Goal: Task Accomplishment & Management: Manage account settings

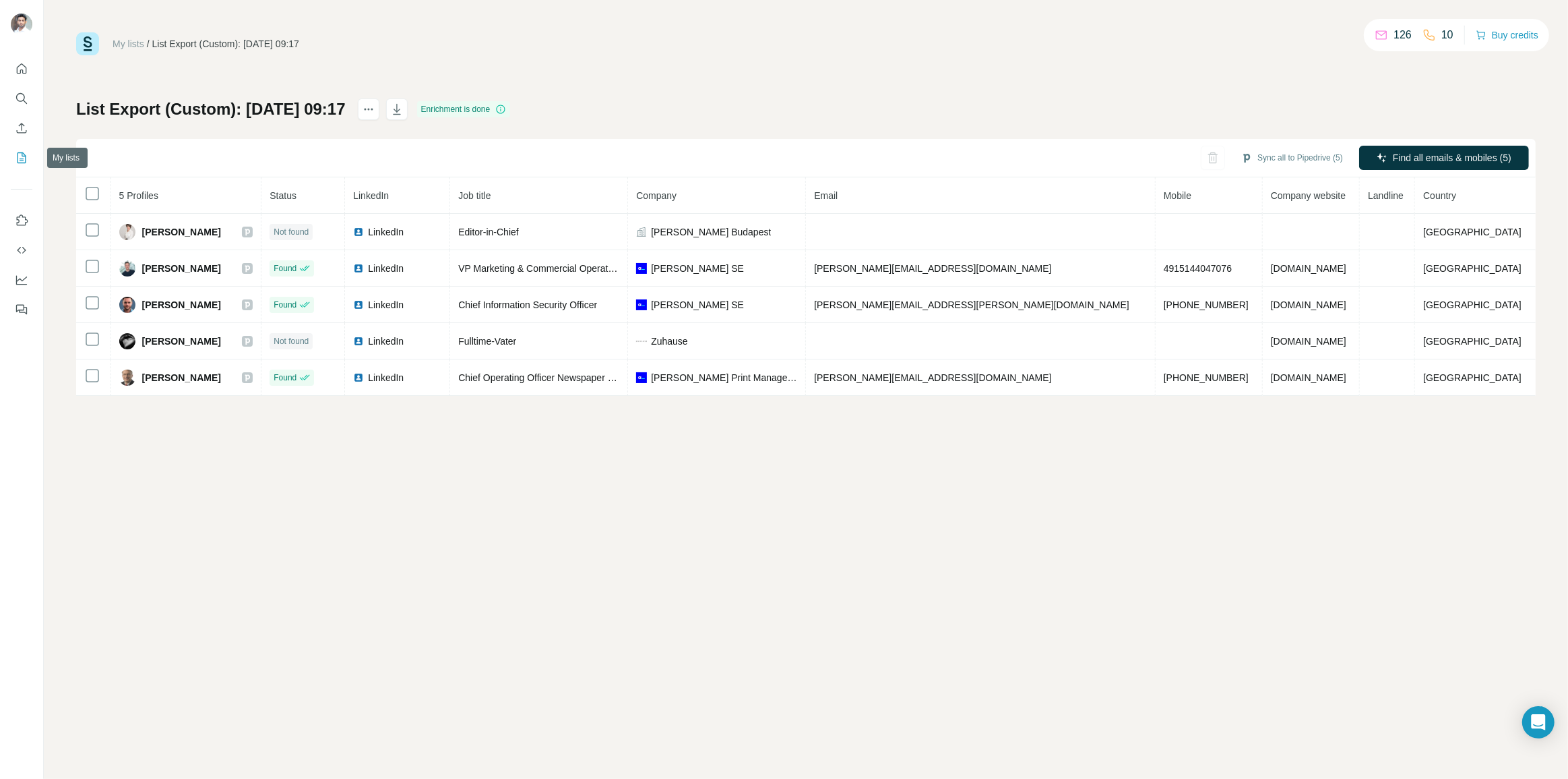
click at [26, 161] on icon "My lists" at bounding box center [22, 158] width 14 height 14
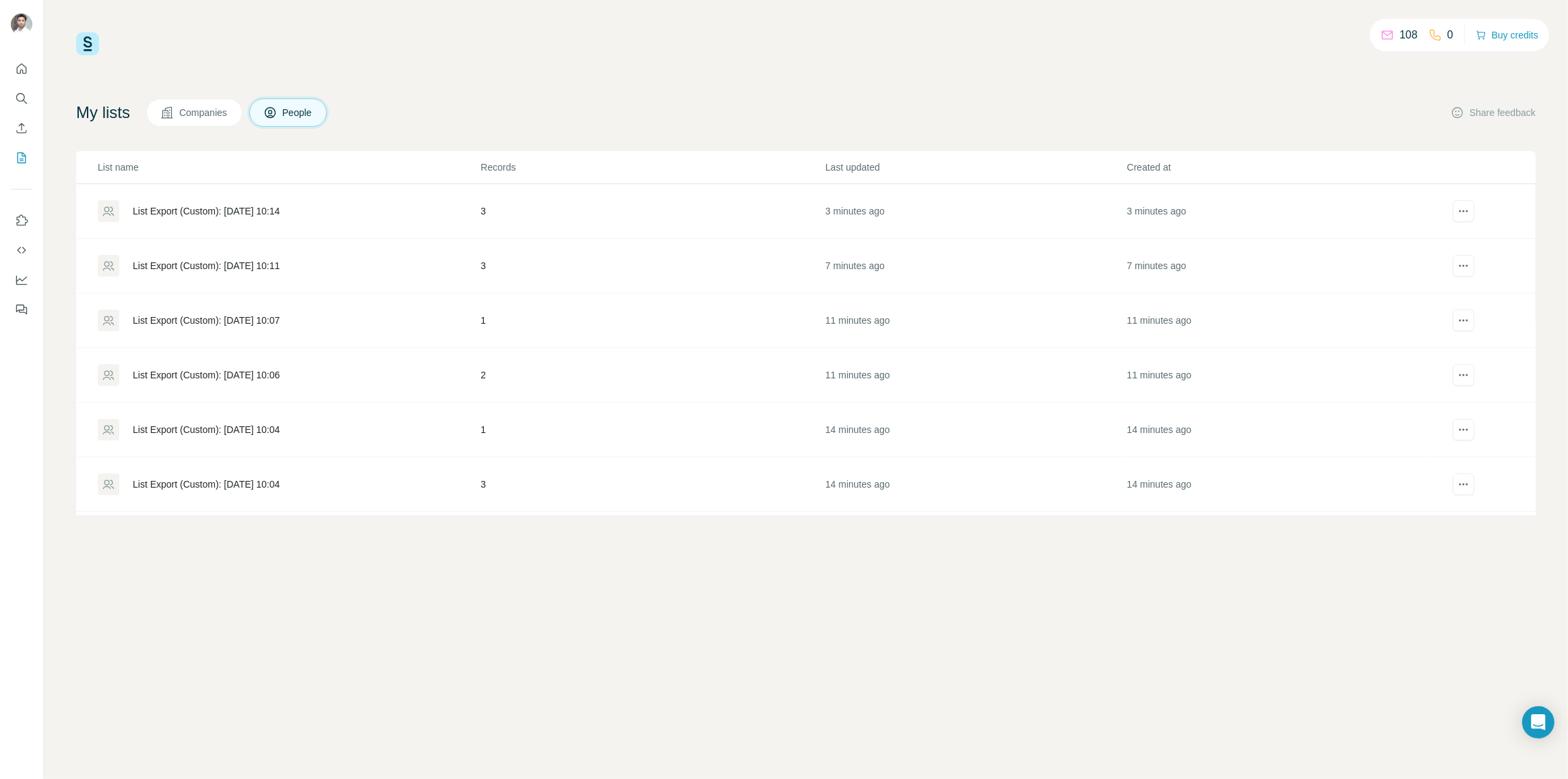
click at [161, 209] on div "List Export (Custom): [DATE] 10:14" at bounding box center [206, 211] width 147 height 14
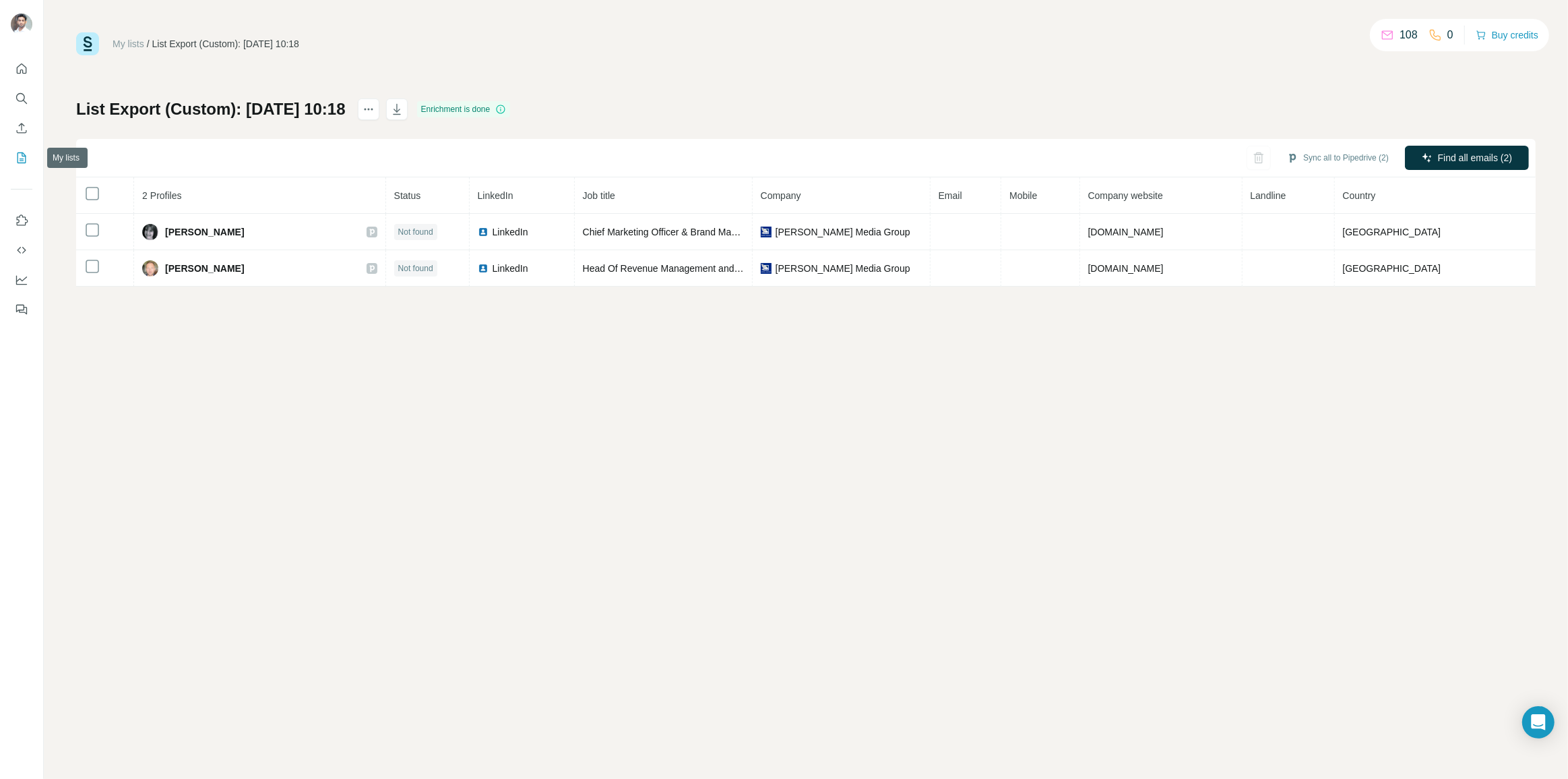
click at [22, 161] on icon "My lists" at bounding box center [22, 158] width 14 height 14
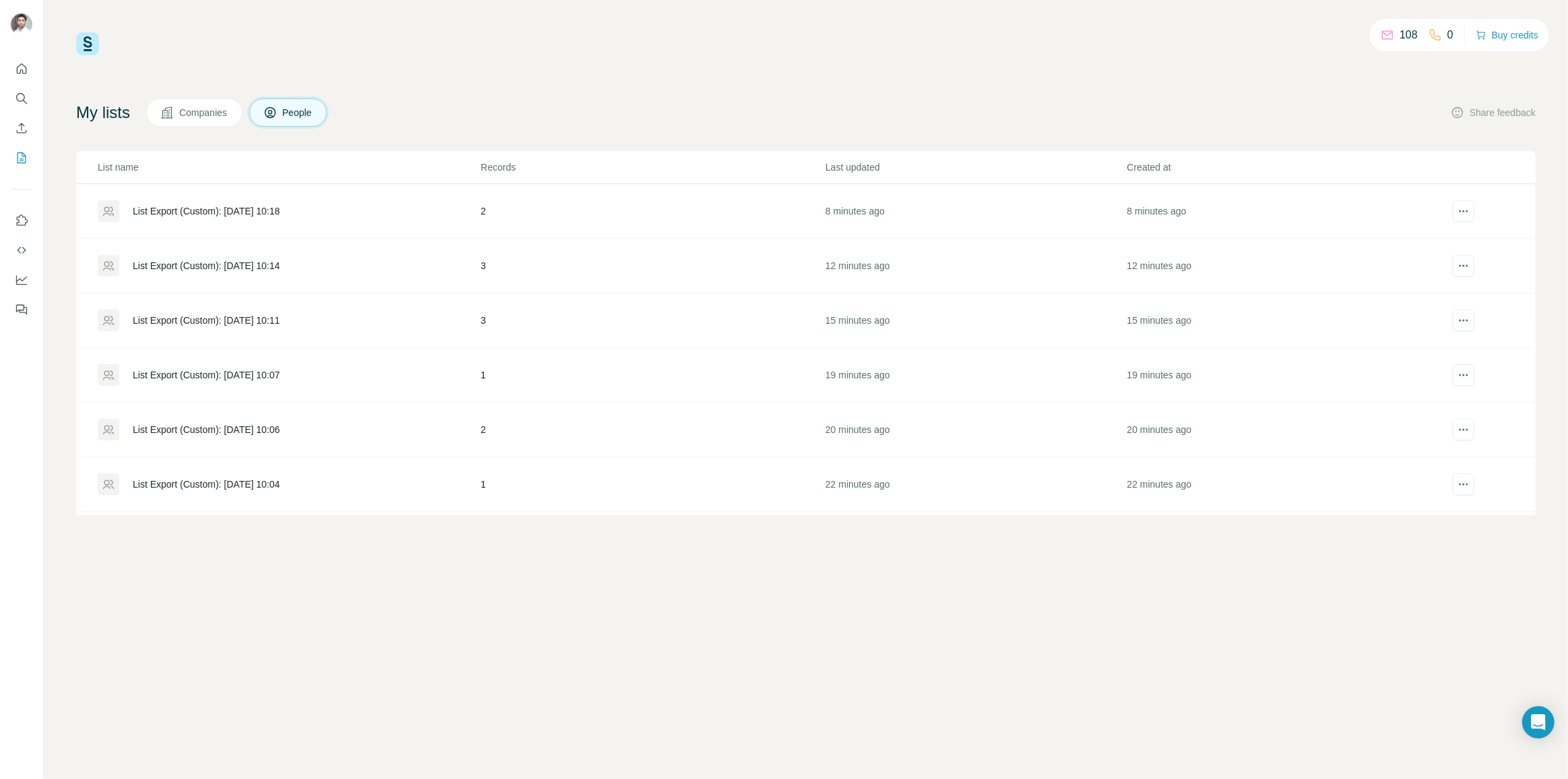
click at [249, 263] on div "List Export (Custom): [DATE] 10:14" at bounding box center [206, 266] width 147 height 14
click at [201, 319] on div "List Export (Custom): [DATE] 10:11" at bounding box center [206, 320] width 147 height 14
click at [197, 365] on div "List Export (Custom): [DATE] 10:07" at bounding box center [289, 374] width 382 height 21
click at [214, 424] on div "List Export (Custom): [DATE] 10:06" at bounding box center [206, 430] width 147 height 14
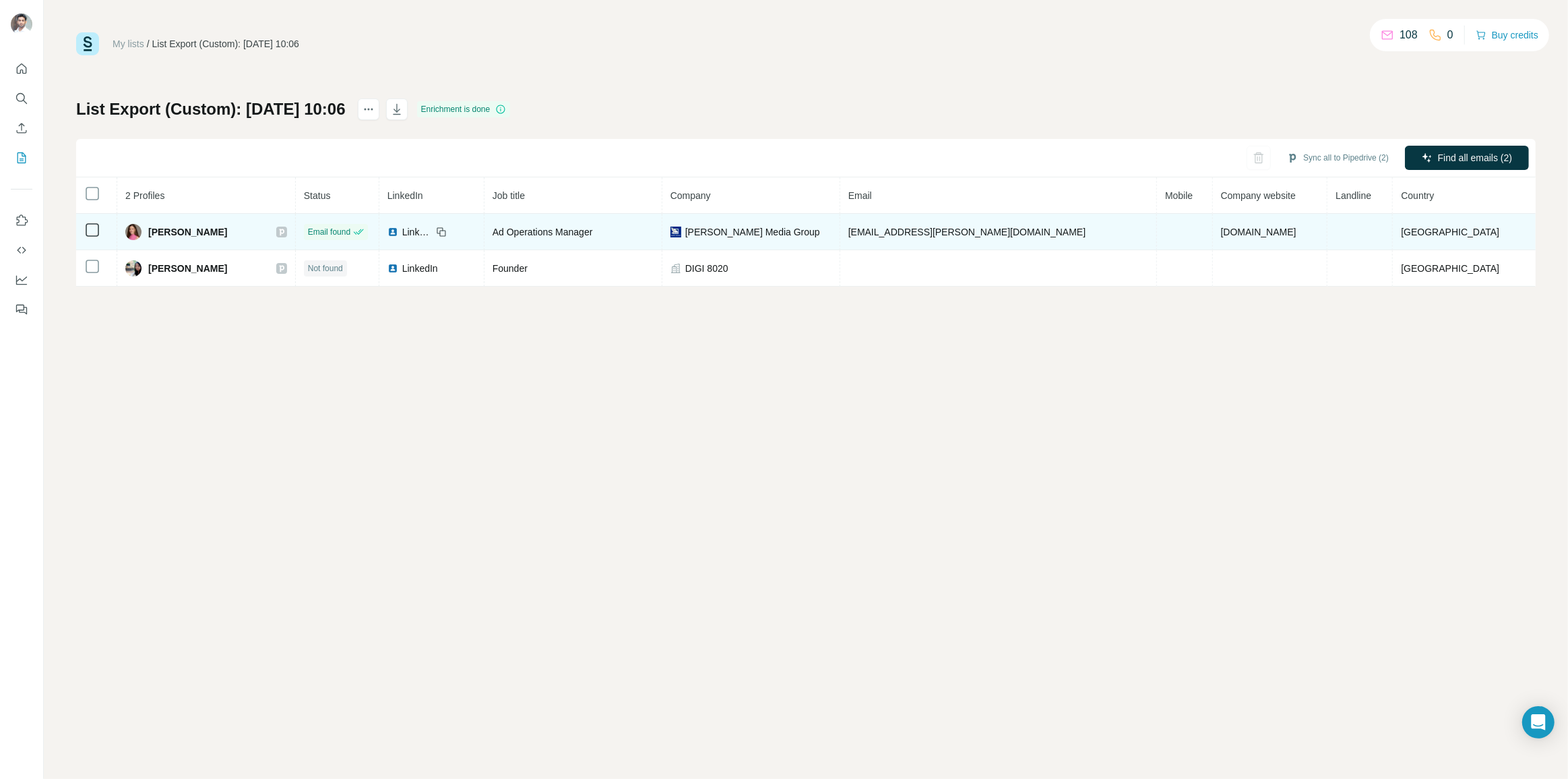
click at [447, 230] on icon at bounding box center [441, 232] width 11 height 11
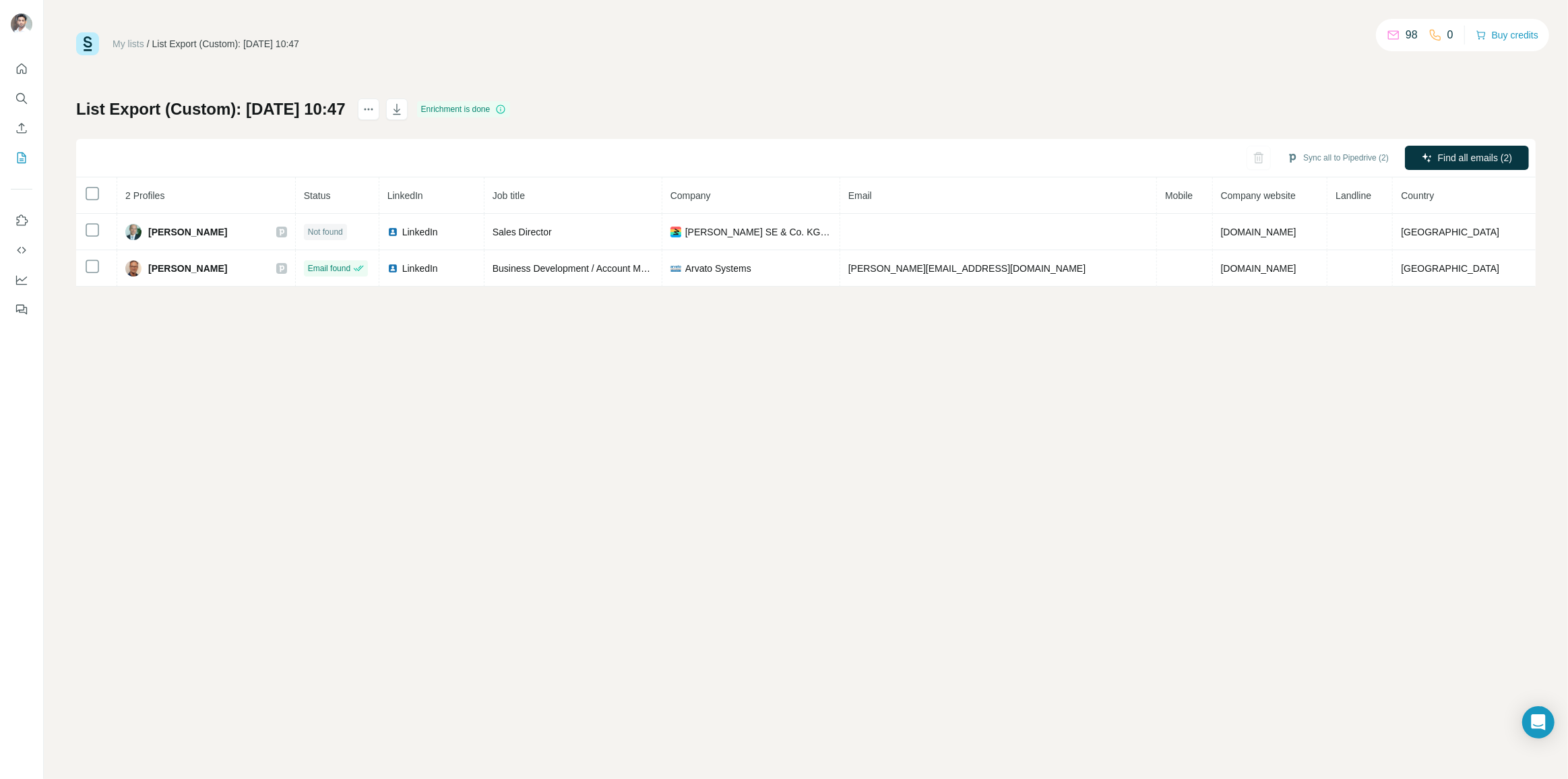
click at [10, 160] on div at bounding box center [21, 185] width 43 height 273
click at [19, 160] on icon "My lists" at bounding box center [22, 158] width 14 height 14
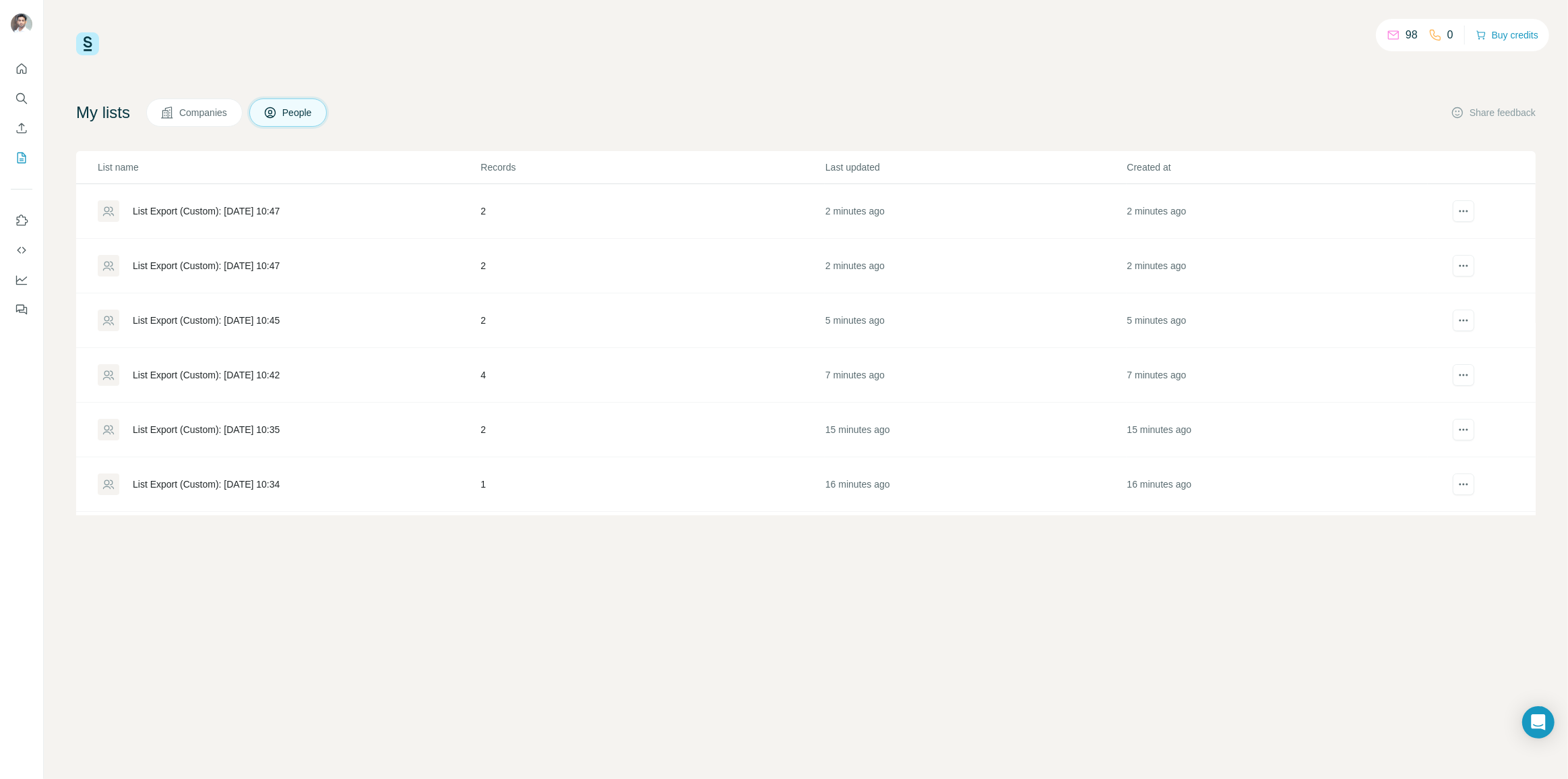
click at [219, 256] on div "List Export (Custom): 28/08/2025 10:47" at bounding box center [289, 265] width 382 height 21
click at [204, 314] on div "List Export (Custom): 28/08/2025 10:45" at bounding box center [206, 320] width 147 height 14
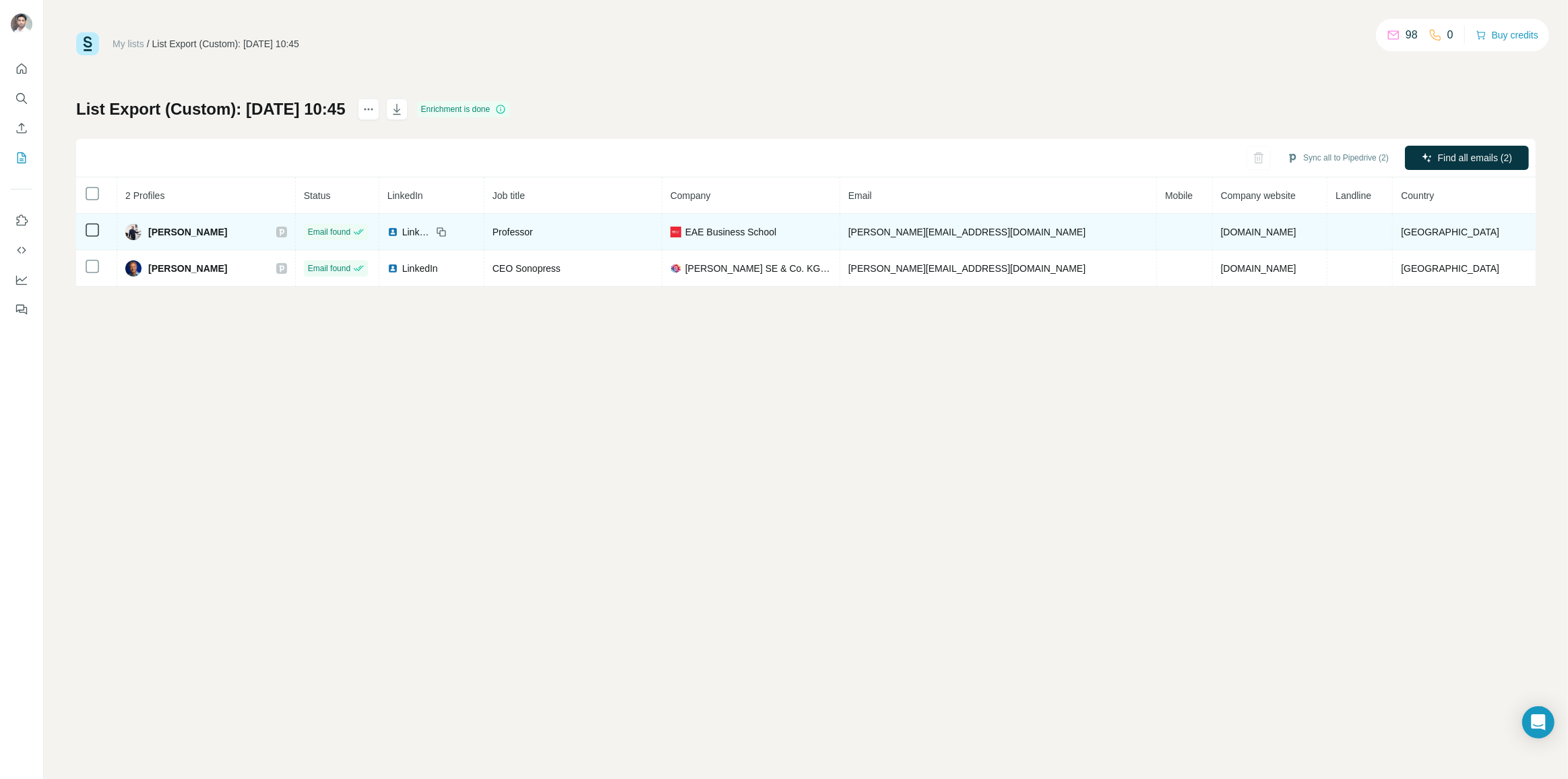
click at [485, 228] on td "LinkedIn" at bounding box center [432, 232] width 105 height 36
click at [485, 233] on td "LinkedIn" at bounding box center [432, 232] width 105 height 36
click at [447, 232] on icon at bounding box center [441, 232] width 11 height 11
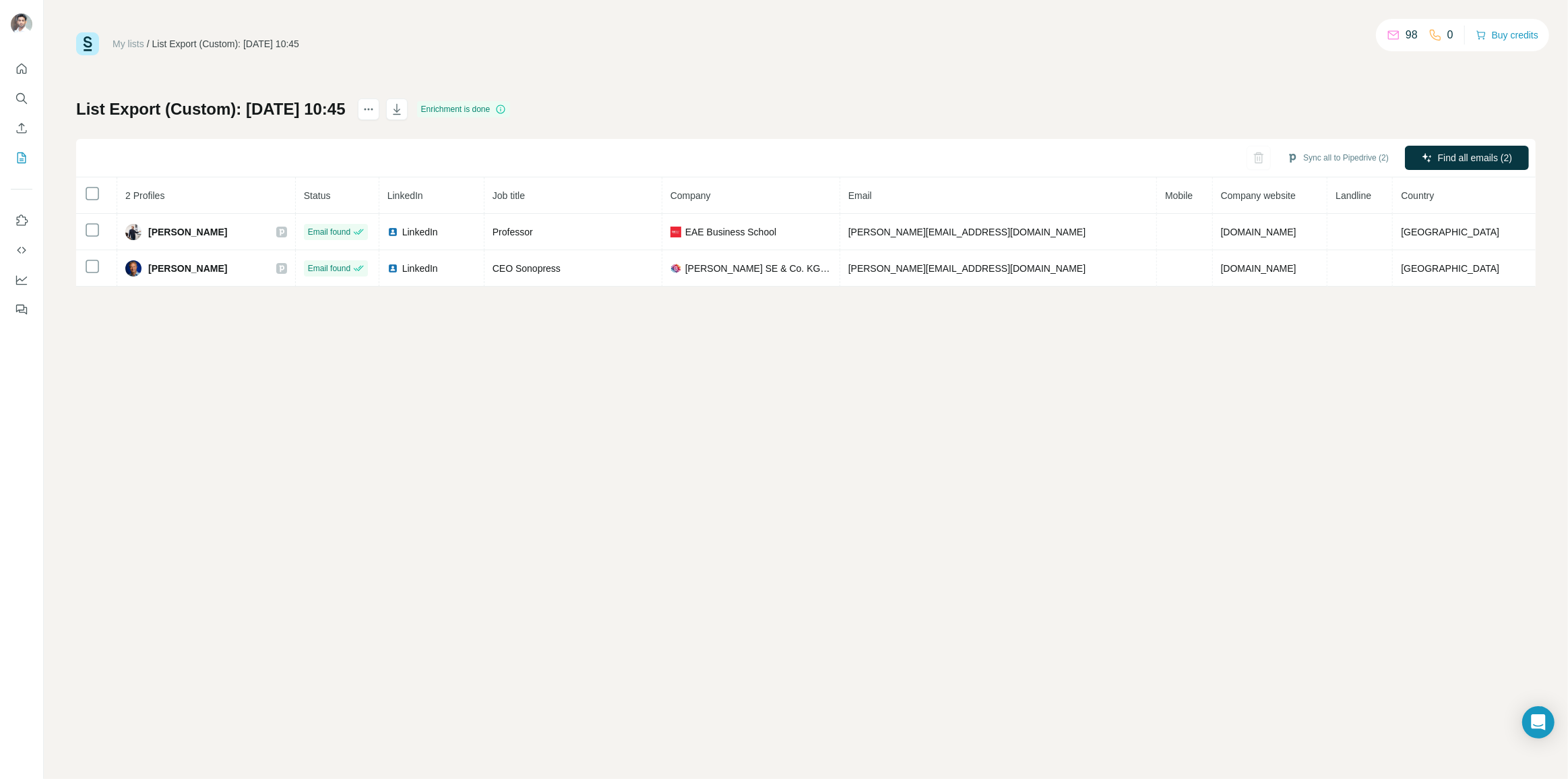
click at [22, 157] on icon "My lists" at bounding box center [22, 158] width 14 height 14
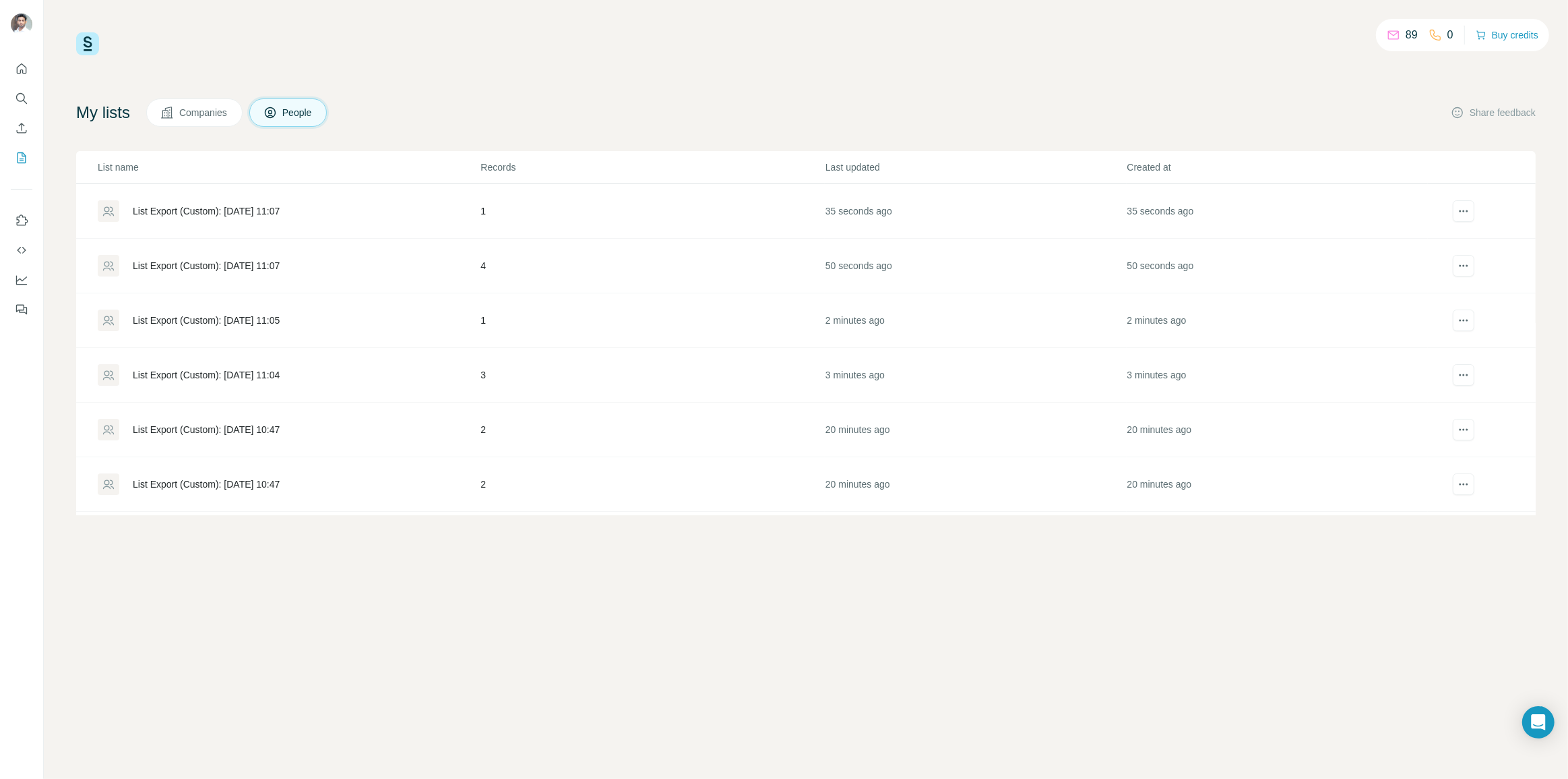
click at [230, 207] on div "List Export (Custom): 28/08/2025 11:07" at bounding box center [206, 211] width 147 height 14
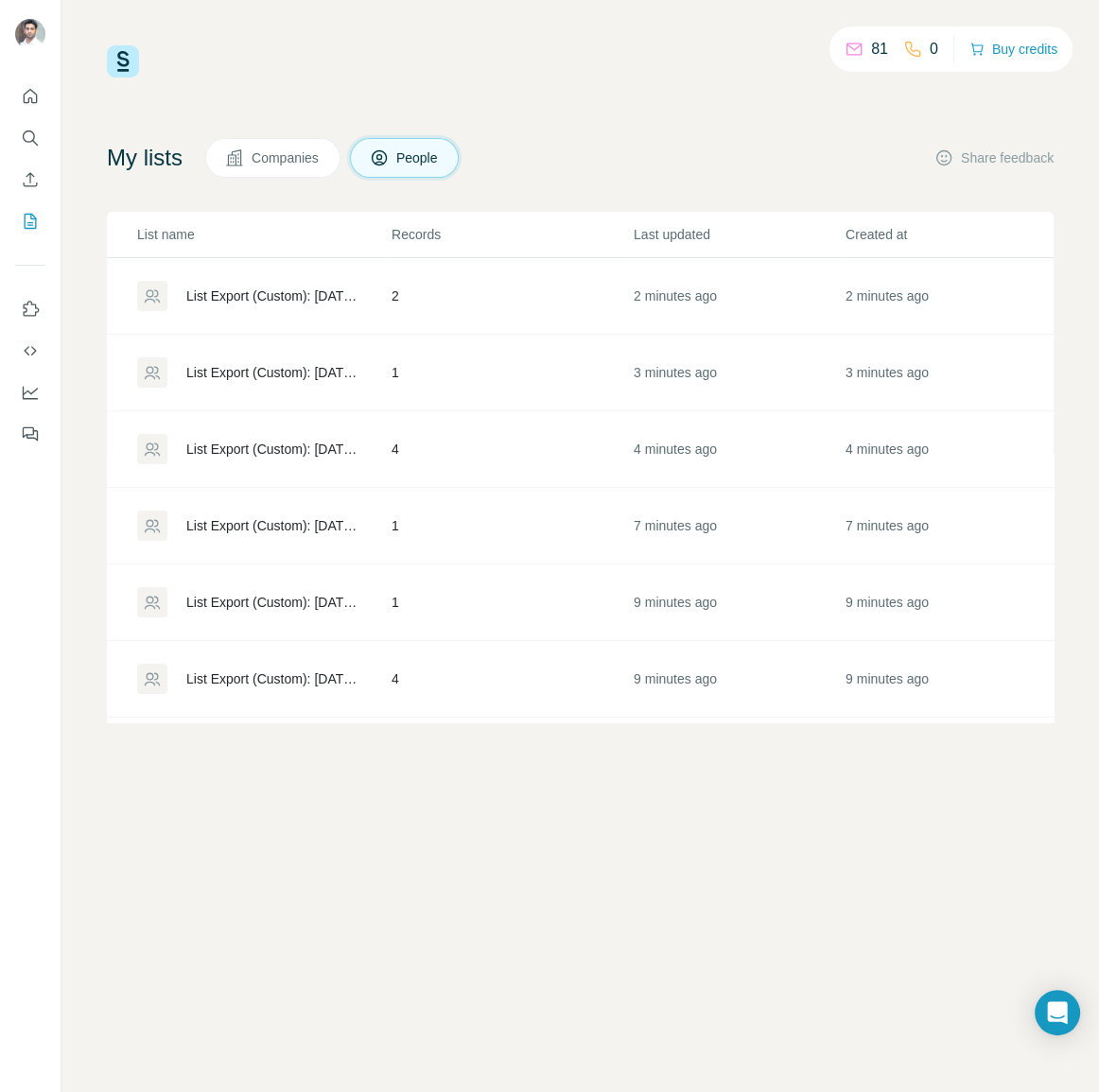
click at [282, 288] on div "List Export (Custom): 28/08/2025 11:14" at bounding box center [273, 296] width 173 height 19
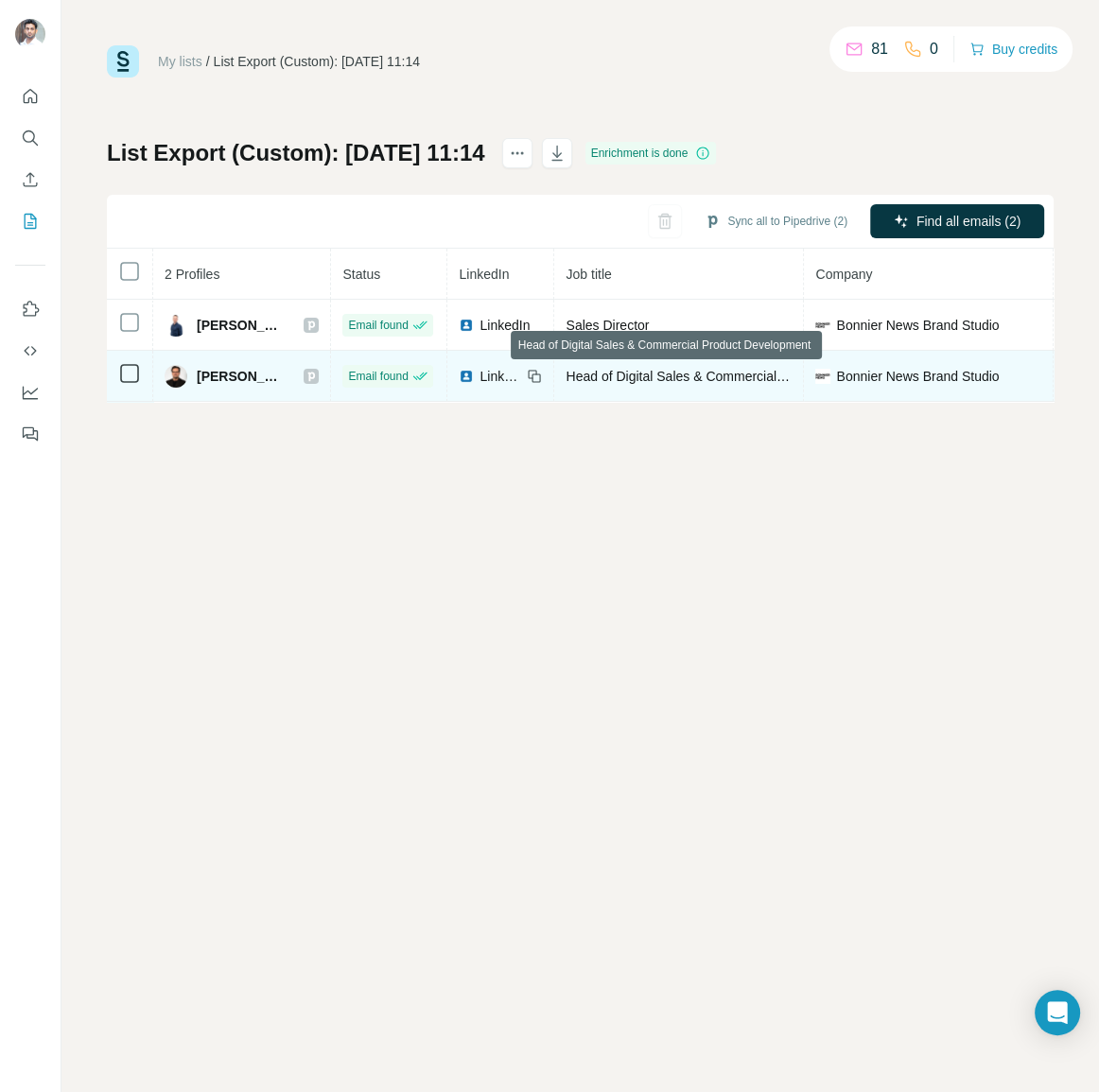
click at [775, 377] on span "Head of Digital Sales & Commercial Product Development" at bounding box center [736, 377] width 341 height 15
click at [498, 378] on span "LinkedIn" at bounding box center [500, 377] width 41 height 19
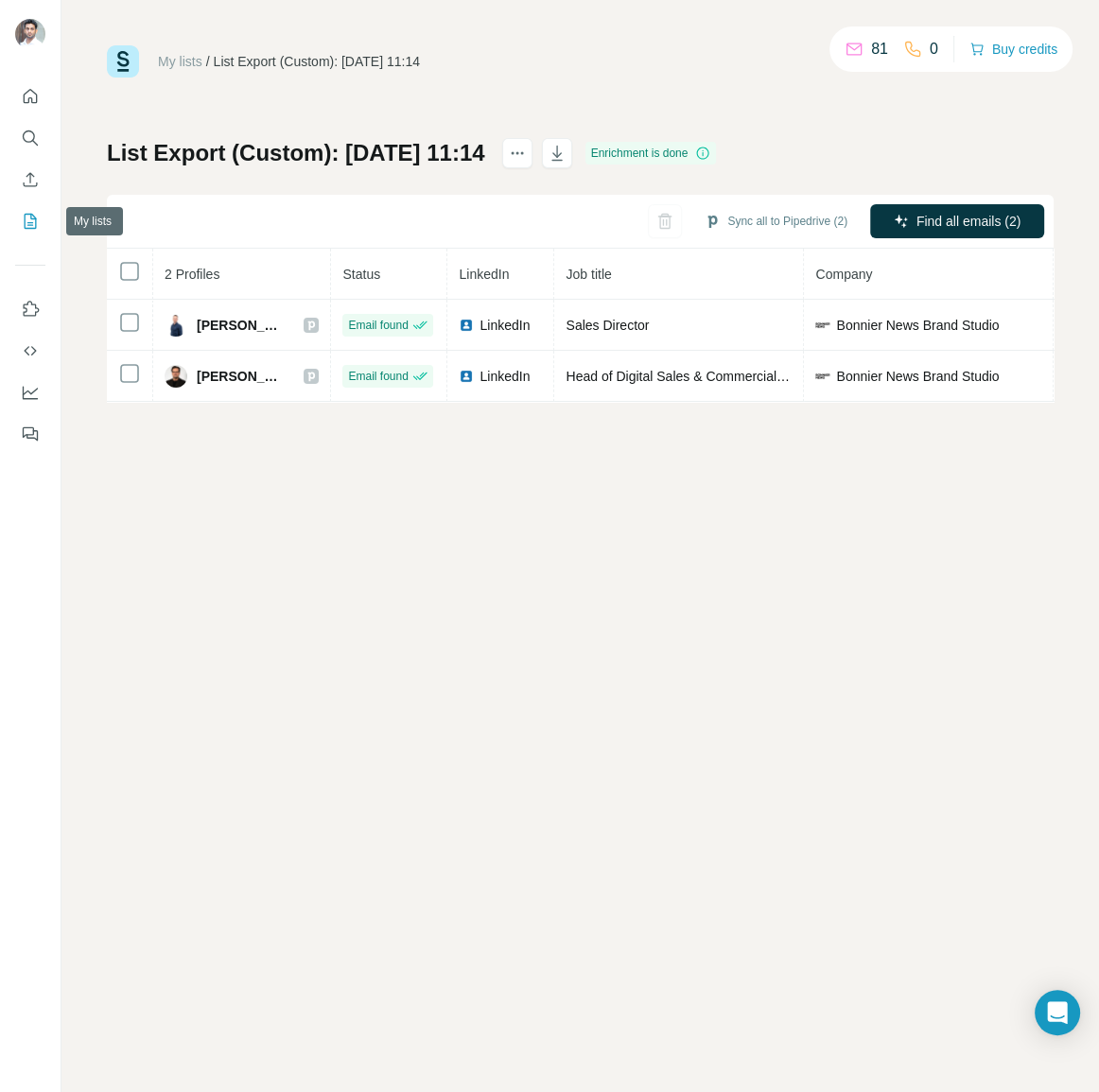
click at [30, 216] on icon "My lists" at bounding box center [33, 219] width 10 height 12
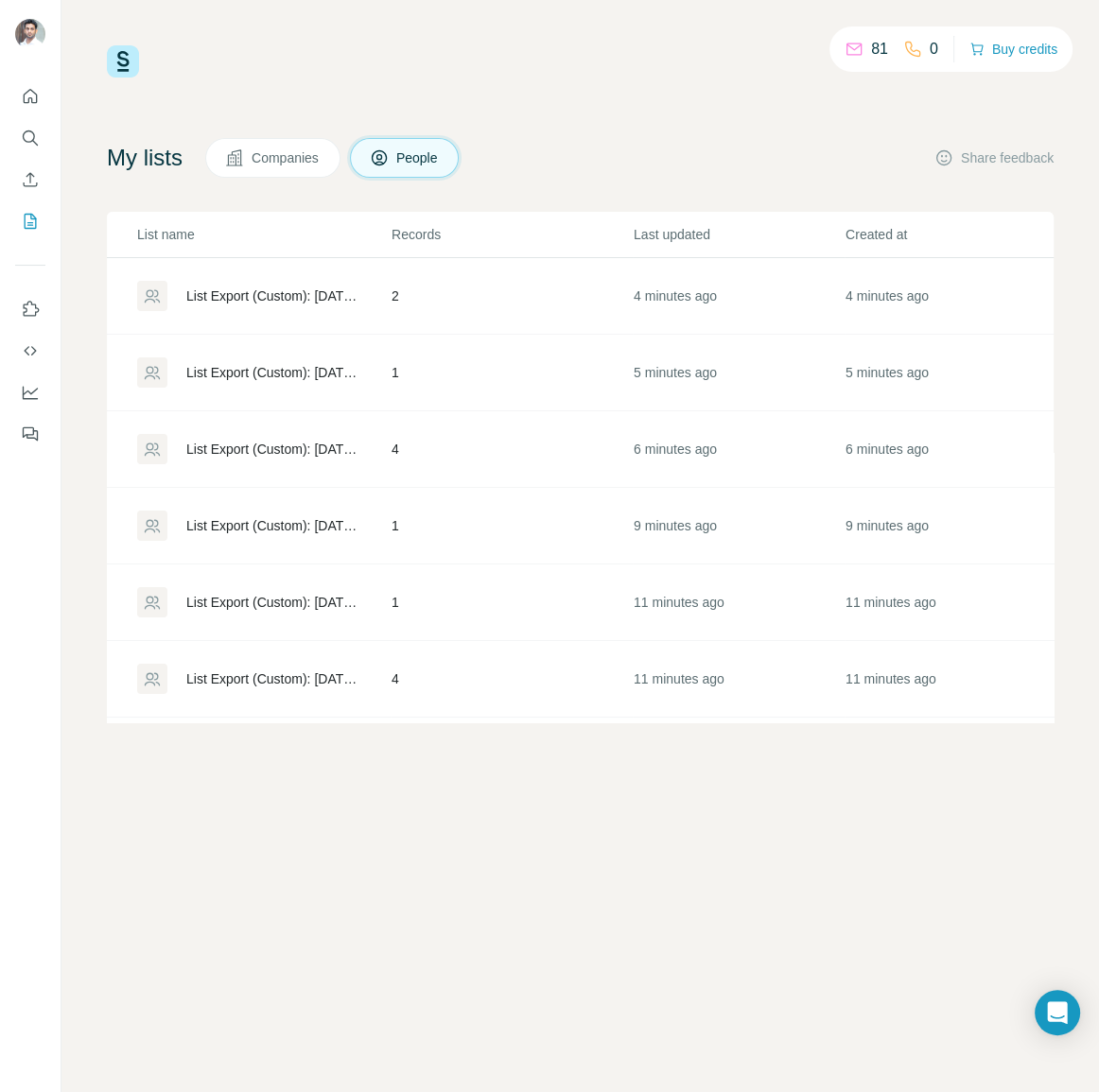
click at [293, 430] on td "List Export (Custom): 28/08/2025 11:12" at bounding box center [248, 450] width 284 height 77
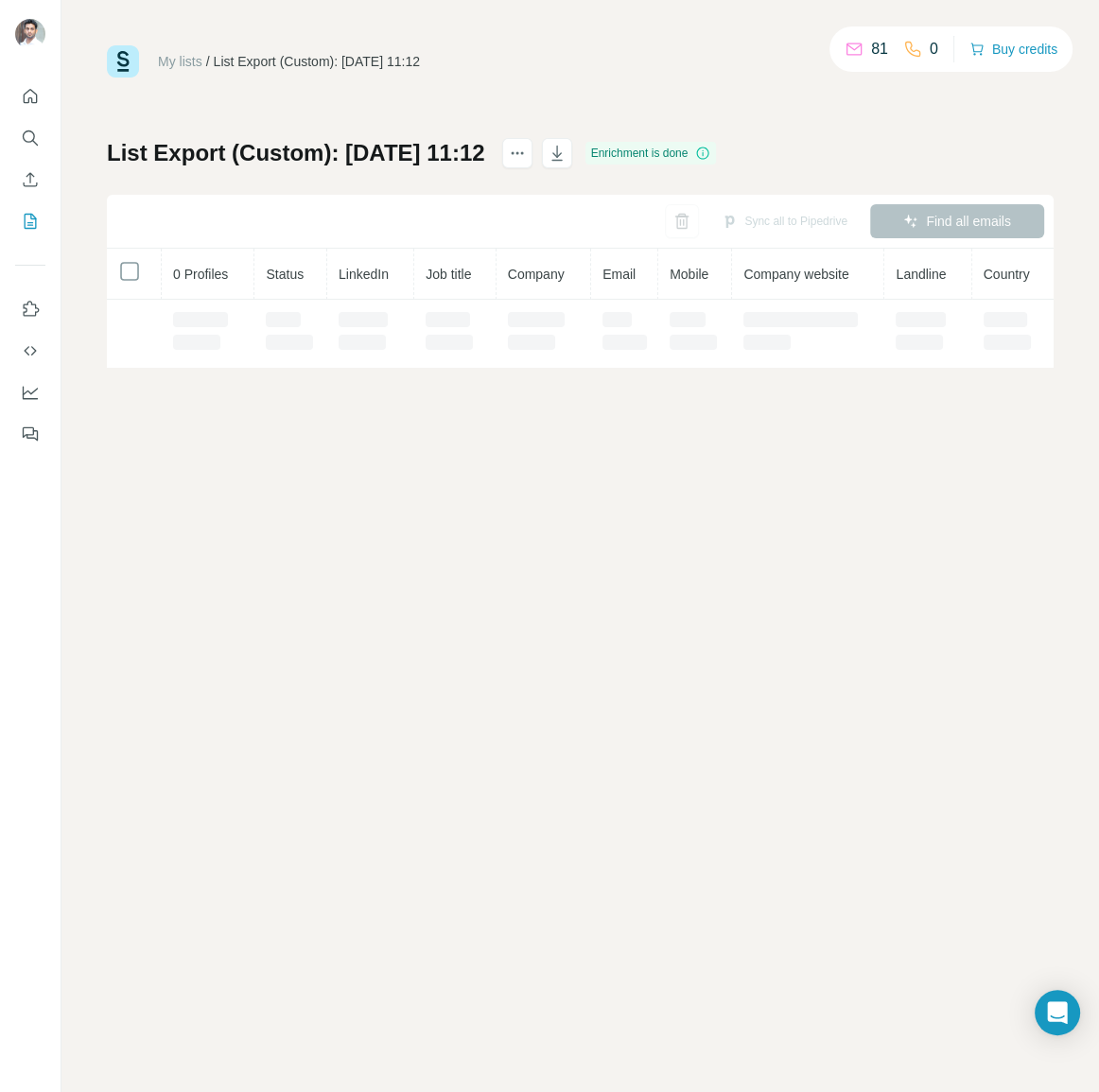
click at [293, 442] on div "My lists / List Export (Custom): 28/08/2025 11:12 81 0 Buy credits List Export …" at bounding box center [580, 546] width 1037 height 1092
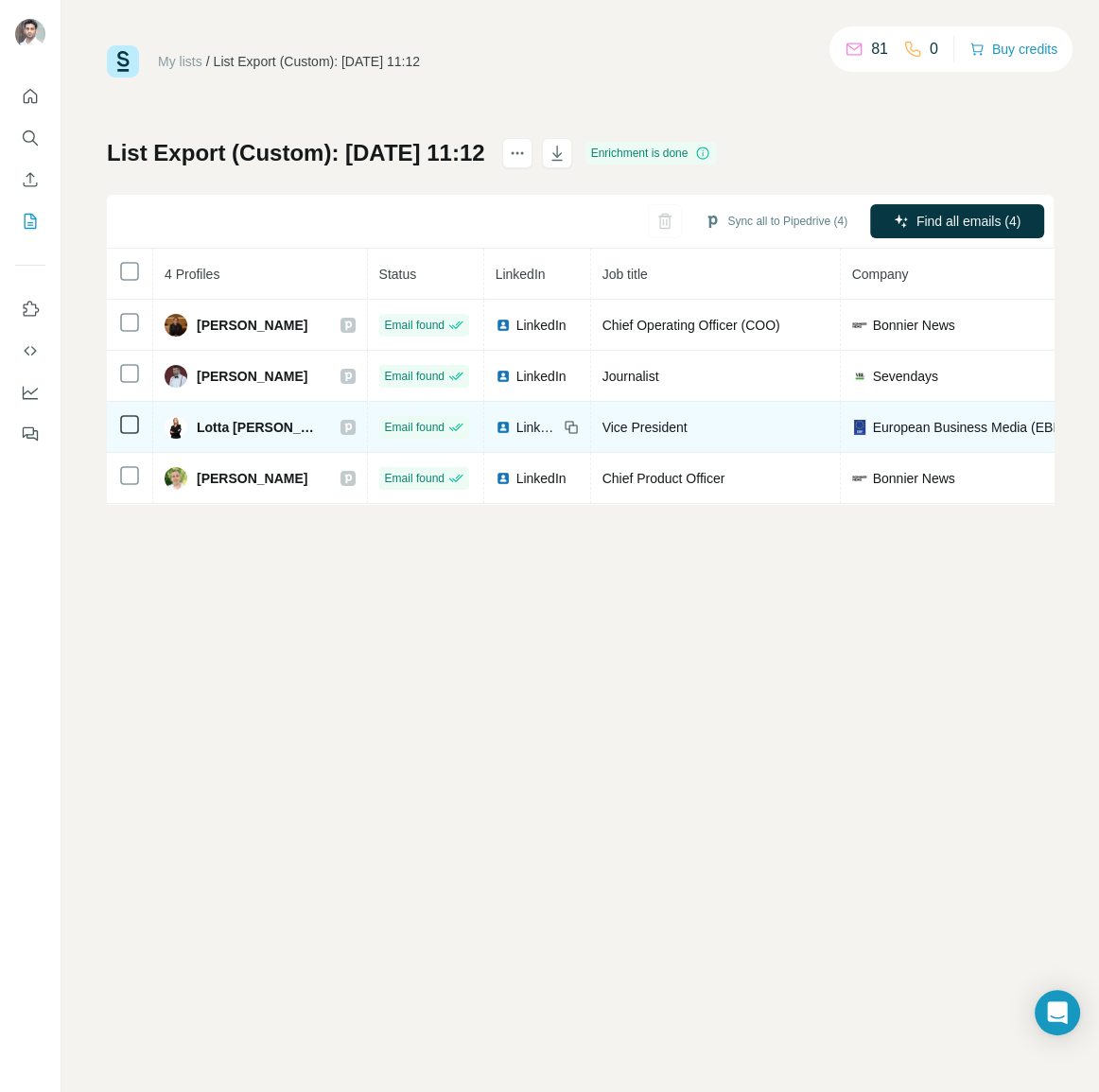
click at [495, 426] on img at bounding box center [503, 428] width 15 height 15
